Goal: Task Accomplishment & Management: Use online tool/utility

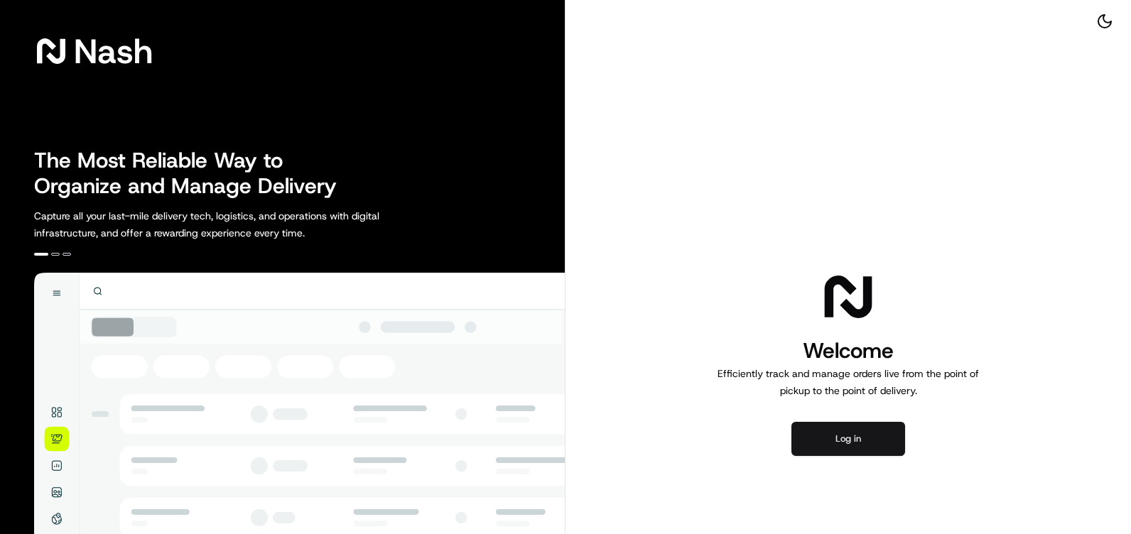
click at [831, 436] on button "Log in" at bounding box center [849, 439] width 114 height 34
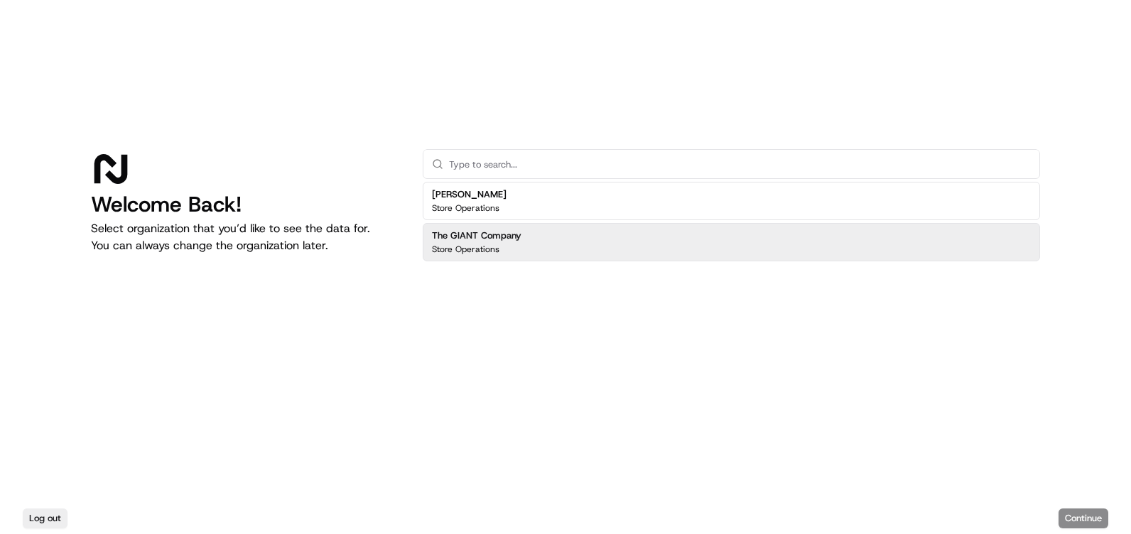
click at [583, 229] on div "The GIANT Company Store Operations" at bounding box center [731, 242] width 617 height 38
click at [1082, 514] on button "Continue" at bounding box center [1084, 519] width 50 height 20
